Goal: Information Seeking & Learning: Learn about a topic

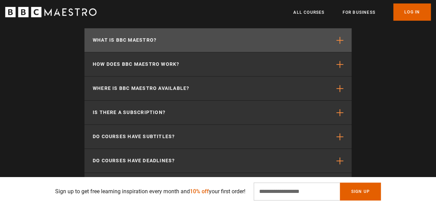
scroll to position [1437, 0]
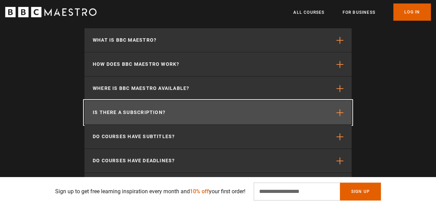
click at [169, 101] on button "Is there a subscription?" at bounding box center [217, 113] width 267 height 24
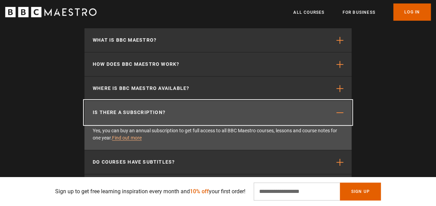
click at [169, 101] on button "Is there a subscription?" at bounding box center [217, 113] width 267 height 24
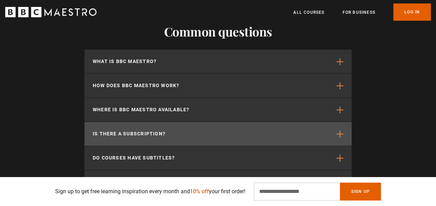
scroll to position [1413, 0]
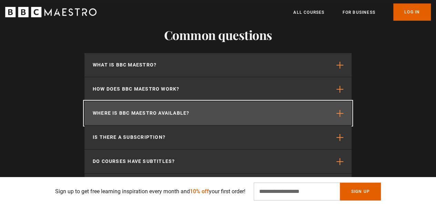
click at [169, 101] on button "Where is BBC Maestro available?" at bounding box center [217, 113] width 267 height 24
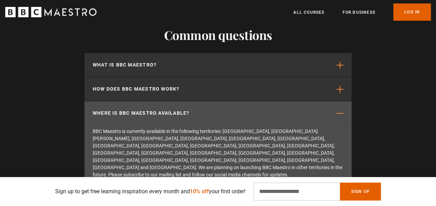
scroll to position [0, 263]
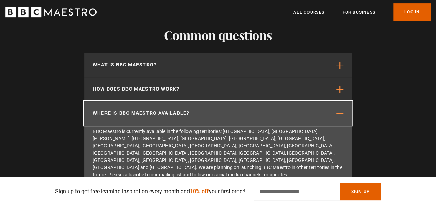
click at [169, 101] on button "Where is BBC Maestro available?" at bounding box center [217, 113] width 267 height 24
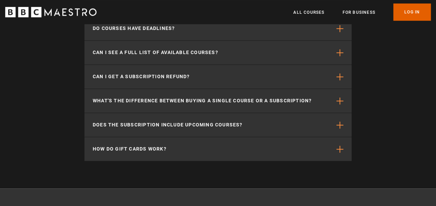
scroll to position [1570, 0]
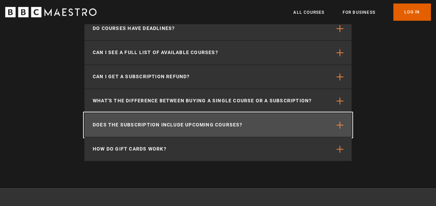
click at [189, 122] on button "Does the subscription include upcoming courses?" at bounding box center [217, 125] width 267 height 24
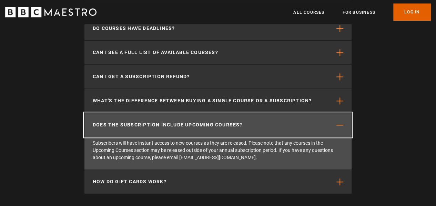
click at [189, 122] on button "Does the subscription include upcoming courses?" at bounding box center [217, 125] width 267 height 24
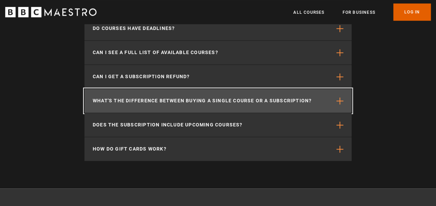
click at [207, 97] on p "What's the difference between buying a single course or a subscription?" at bounding box center [202, 100] width 219 height 7
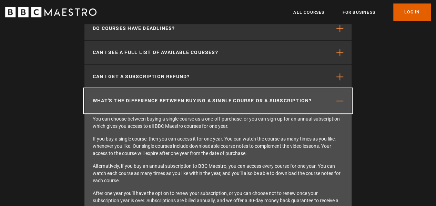
click at [207, 97] on p "What's the difference between buying a single course or a subscription?" at bounding box center [202, 100] width 219 height 7
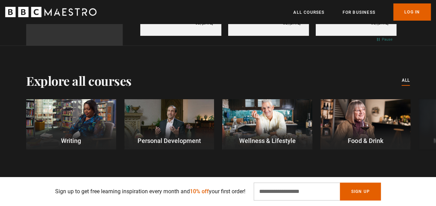
scroll to position [1133, 0]
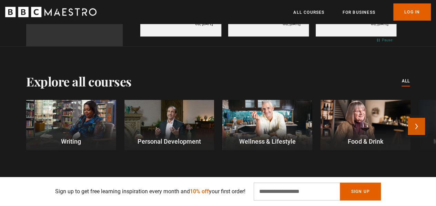
click at [421, 118] on button "Next" at bounding box center [416, 126] width 17 height 17
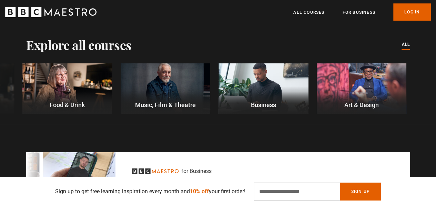
scroll to position [1177, 0]
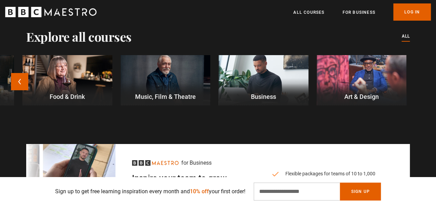
click at [26, 70] on div at bounding box center [67, 80] width 90 height 51
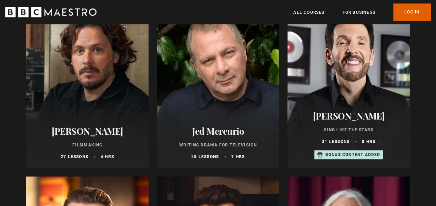
scroll to position [283, 0]
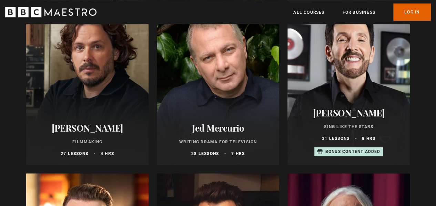
drag, startPoint x: 102, startPoint y: 133, endPoint x: 421, endPoint y: 112, distance: 320.1
click at [421, 112] on div "Music, Film & Theatre courses Music, Film & Theatre All courses New courses Wri…" at bounding box center [218, 40] width 436 height 598
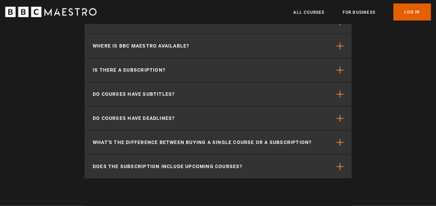
scroll to position [666, 0]
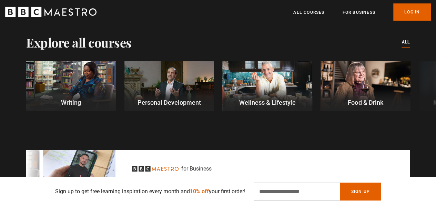
scroll to position [1172, 0]
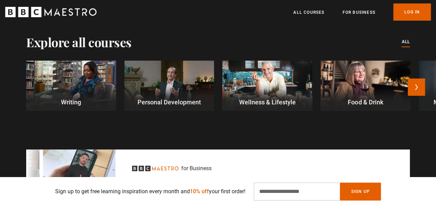
click at [59, 77] on div at bounding box center [71, 86] width 90 height 51
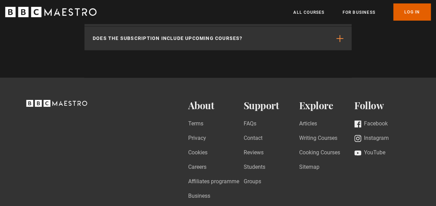
scroll to position [1226, 0]
